Goal: Information Seeking & Learning: Learn about a topic

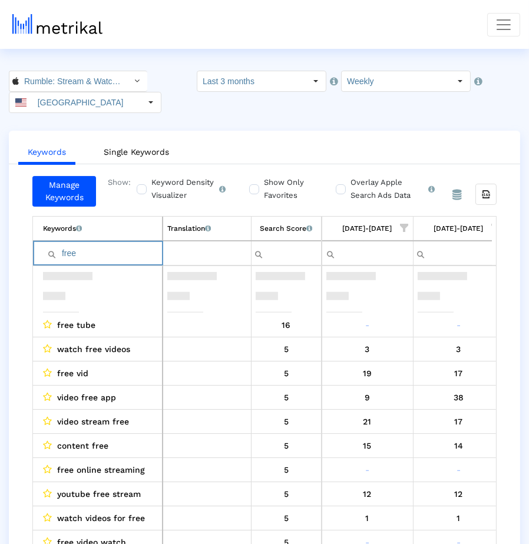
click at [81, 250] on input "free" at bounding box center [102, 253] width 119 height 19
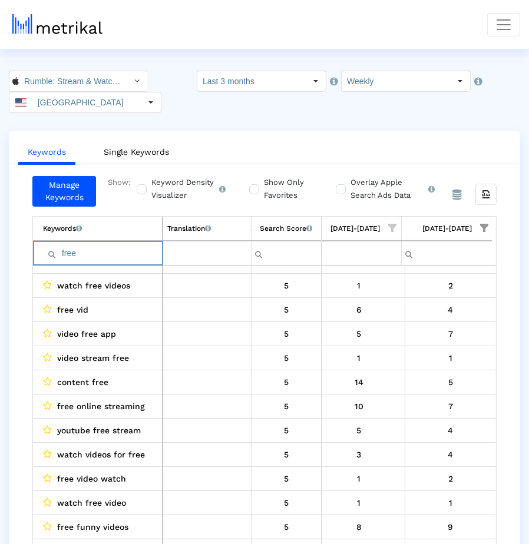
type input "h"
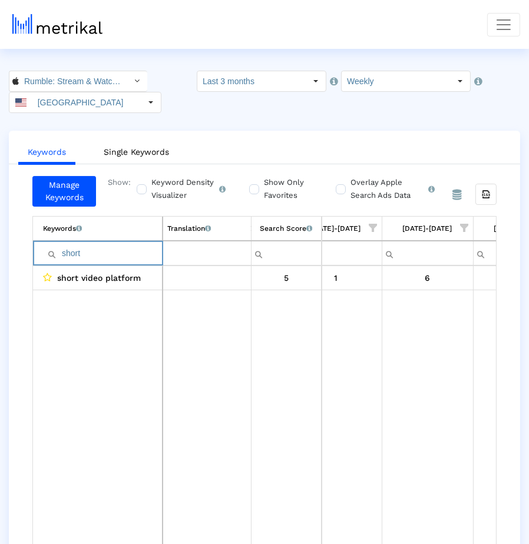
scroll to position [0, 0]
click at [104, 250] on input "short" at bounding box center [102, 253] width 119 height 19
click at [105, 258] on input "funny" at bounding box center [102, 253] width 119 height 19
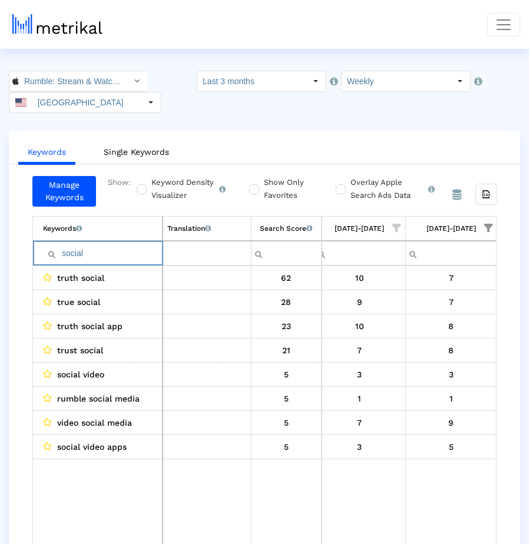
click at [110, 259] on input "social" at bounding box center [102, 253] width 119 height 19
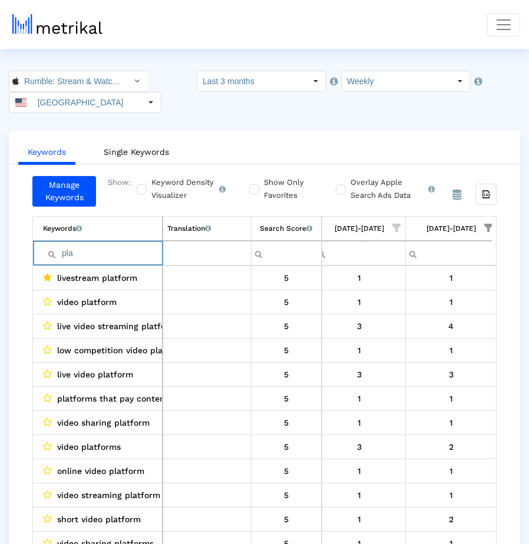
click at [123, 255] on input "pla" at bounding box center [102, 253] width 119 height 19
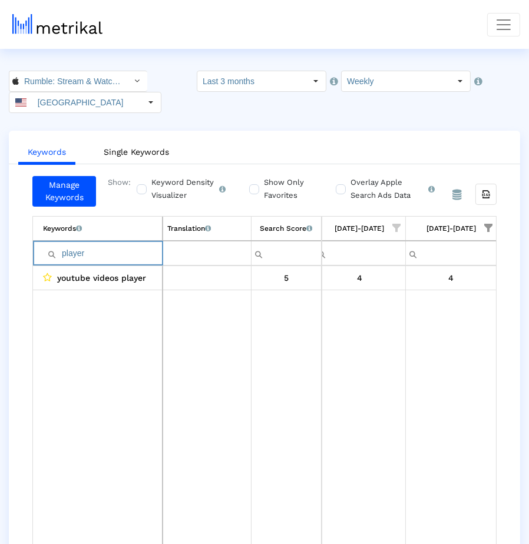
click at [118, 256] on input "player" at bounding box center [102, 253] width 119 height 19
click at [118, 257] on input "x" at bounding box center [102, 253] width 119 height 19
click at [93, 248] on input "right" at bounding box center [102, 253] width 119 height 19
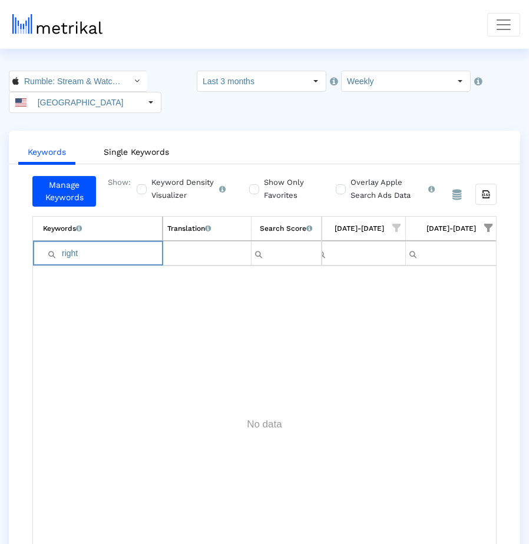
click at [93, 248] on input "right" at bounding box center [102, 253] width 119 height 19
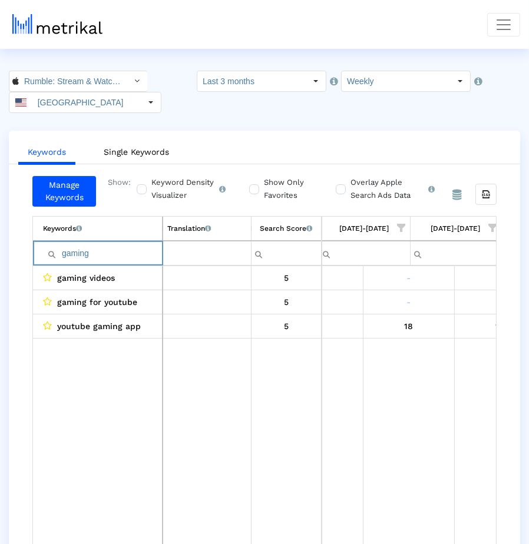
scroll to position [0, 781]
click at [124, 244] on input "gaming" at bounding box center [102, 253] width 119 height 19
click at [146, 247] on input "apps" at bounding box center [102, 253] width 119 height 19
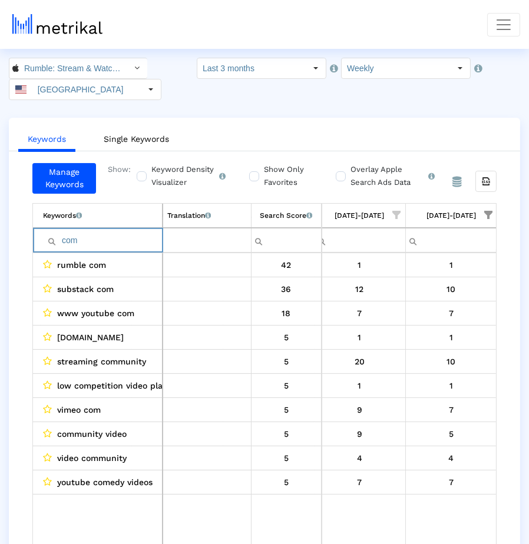
click at [107, 247] on td "Contains Does not contain Starts with Ends with Equals Does not equal Reset com" at bounding box center [98, 240] width 130 height 25
click at [95, 247] on td "Contains Does not contain Starts with Ends with Equals Does not equal Reset com" at bounding box center [98, 240] width 130 height 25
click at [90, 240] on input "com" at bounding box center [102, 240] width 119 height 19
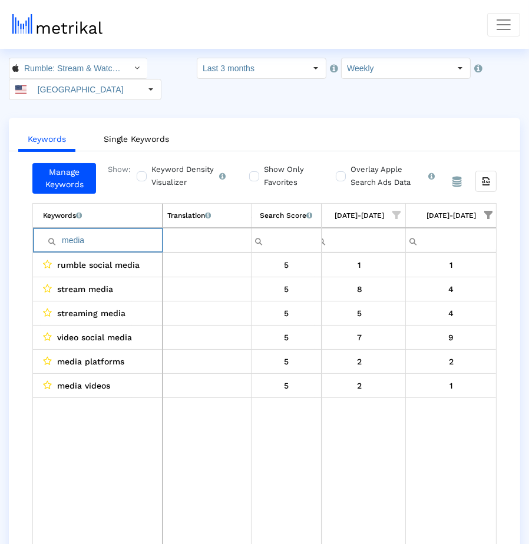
click at [115, 231] on input "media" at bounding box center [102, 240] width 119 height 19
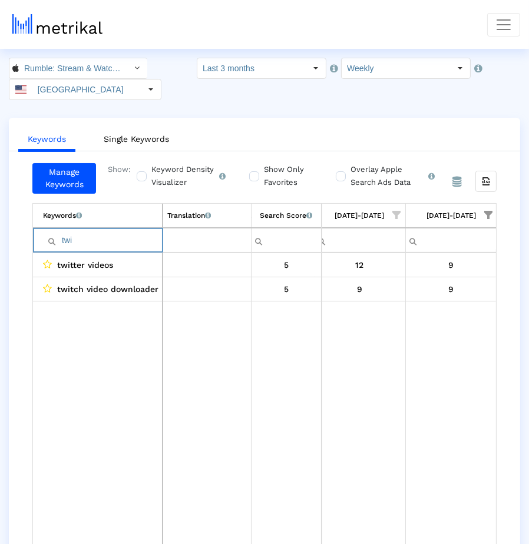
click at [138, 232] on input "twi" at bounding box center [102, 240] width 119 height 19
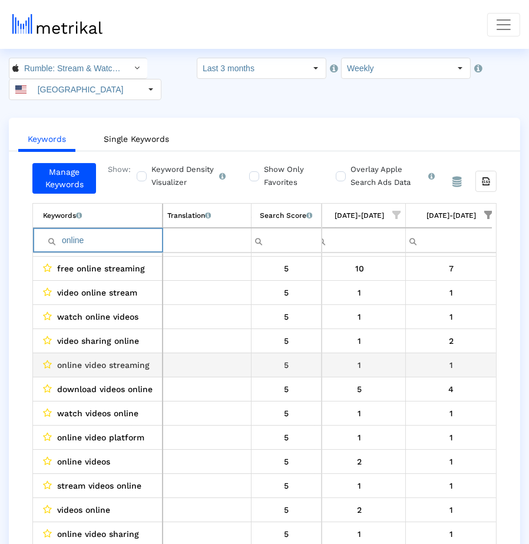
scroll to position [0, 713]
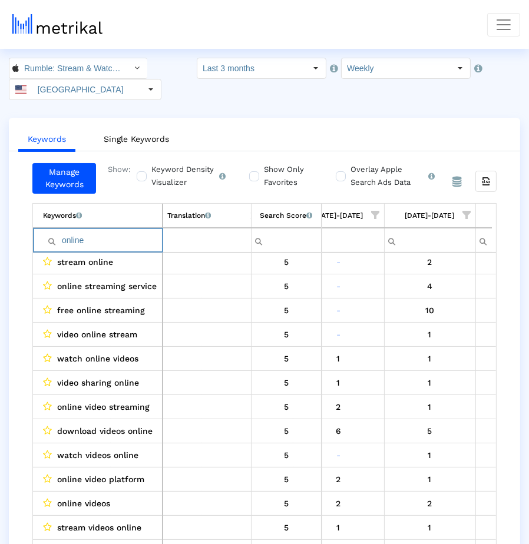
click at [107, 231] on input "online" at bounding box center [102, 240] width 119 height 19
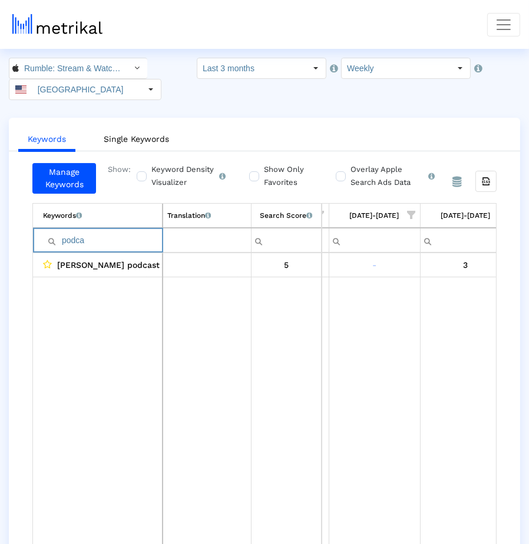
click at [114, 246] on input "podca" at bounding box center [102, 240] width 119 height 19
type input "e"
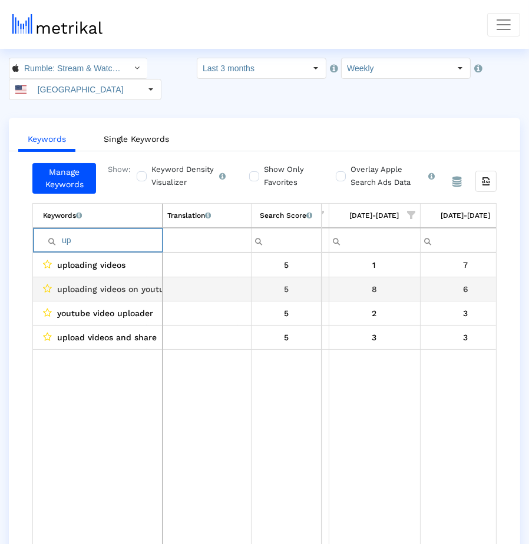
scroll to position [0, 921]
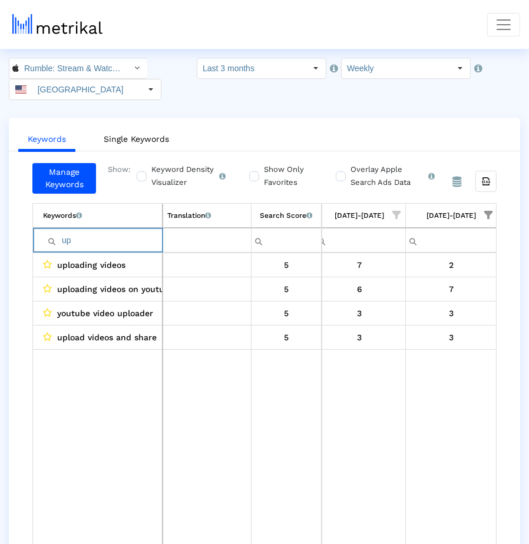
type input "up"
click at [484, 214] on span "Show filter options for column '09/14/25-09/20/25'" at bounding box center [488, 215] width 8 height 8
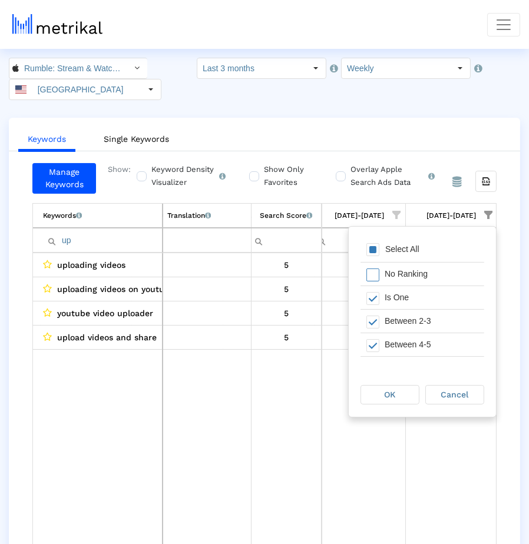
click at [382, 253] on div "Select All" at bounding box center [402, 250] width 46 height 10
click at [391, 394] on span "OK" at bounding box center [390, 394] width 11 height 9
